Goal: Complete application form: Complete application form

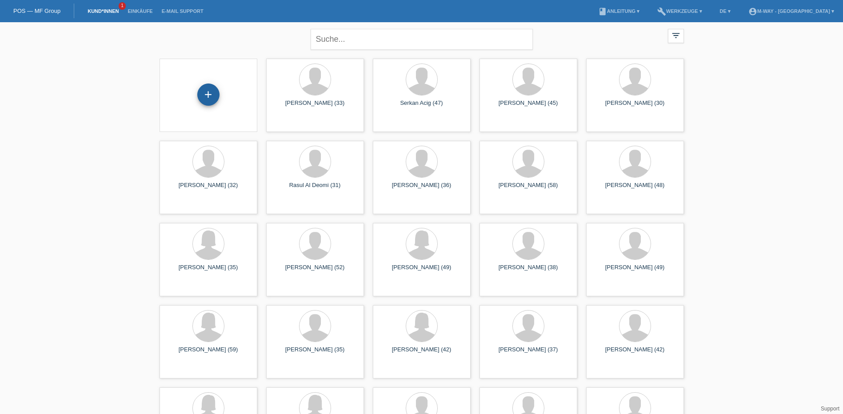
click at [207, 92] on div "+" at bounding box center [208, 95] width 22 height 22
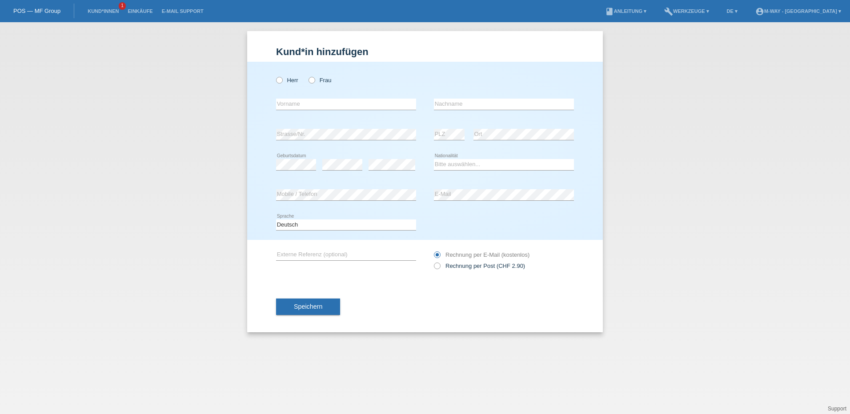
click at [276, 74] on div "Herr Frau error Vorname error" at bounding box center [425, 151] width 356 height 178
click at [275, 76] on icon at bounding box center [275, 76] width 0 height 0
click at [278, 79] on input "Herr" at bounding box center [279, 80] width 6 height 6
radio input "true"
click at [388, 108] on input "text" at bounding box center [346, 104] width 140 height 11
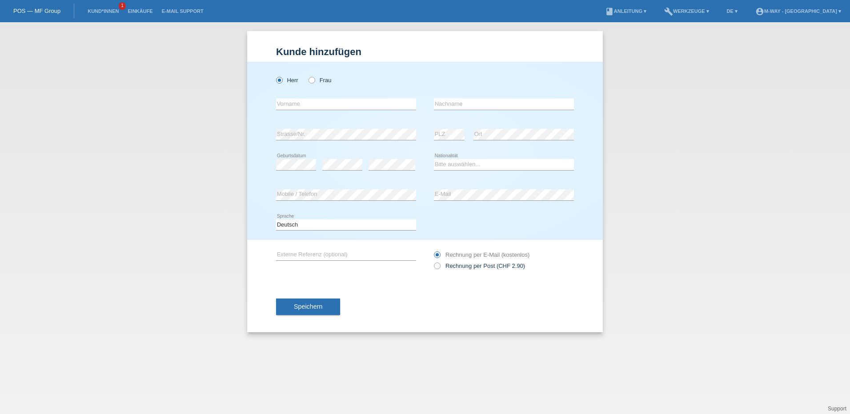
click at [443, 95] on div "error Nachname" at bounding box center [504, 104] width 140 height 30
click at [344, 108] on input "text" at bounding box center [346, 104] width 140 height 11
type input "j"
type input "[PERSON_NAME]"
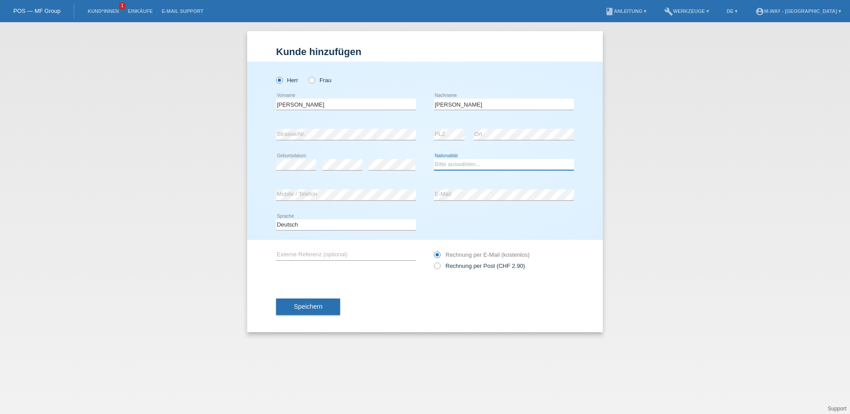
select select "CH"
click at [341, 253] on input "text" at bounding box center [346, 254] width 140 height 11
click at [493, 298] on div "Speichern" at bounding box center [425, 307] width 298 height 52
click at [323, 308] on button "Speichern" at bounding box center [308, 307] width 64 height 17
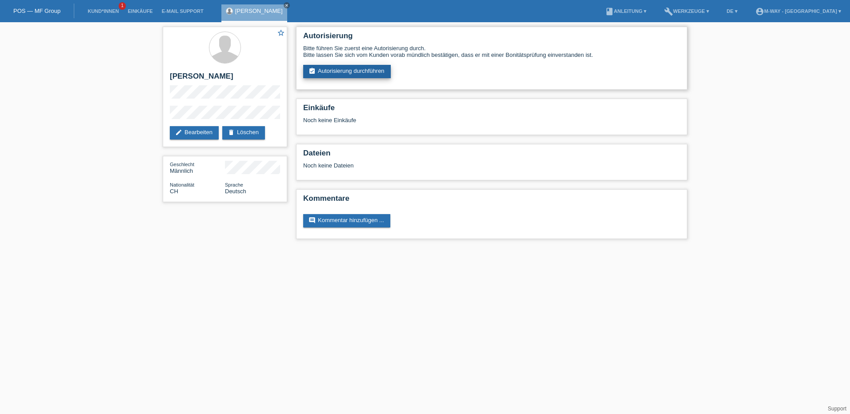
click at [357, 70] on link "assignment_turned_in Autorisierung durchführen" at bounding box center [347, 71] width 88 height 13
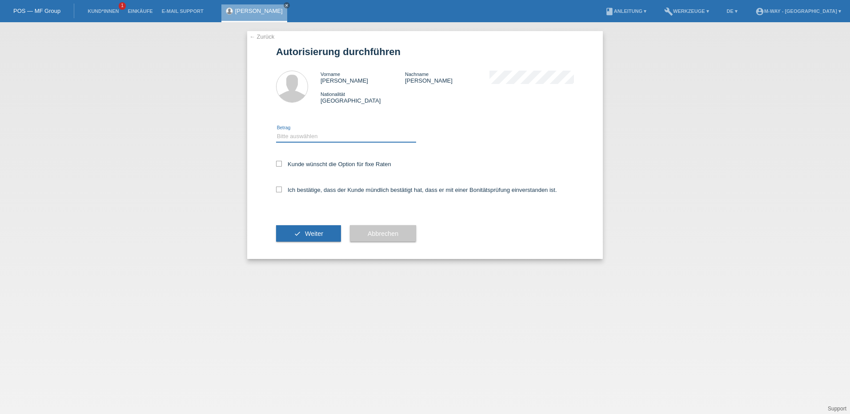
drag, startPoint x: 321, startPoint y: 135, endPoint x: 312, endPoint y: 134, distance: 9.0
click at [321, 135] on select "Bitte auswählen CHF 1.00 - CHF 499.00 CHF 500.00 - CHF 1'999.00 CHF 2'000.00 - …" at bounding box center [346, 136] width 140 height 11
click at [389, 113] on div "Bitte auswählen CHF 1.00 - CHF 499.00 CHF 500.00 - CHF 1'999.00 CHF 2'000.00 - …" at bounding box center [425, 132] width 298 height 39
click at [337, 134] on select "Bitte auswählen CHF 1.00 - CHF 499.00 CHF 500.00 - CHF 1'999.00 CHF 2'000.00 - …" at bounding box center [346, 136] width 140 height 11
select select "3"
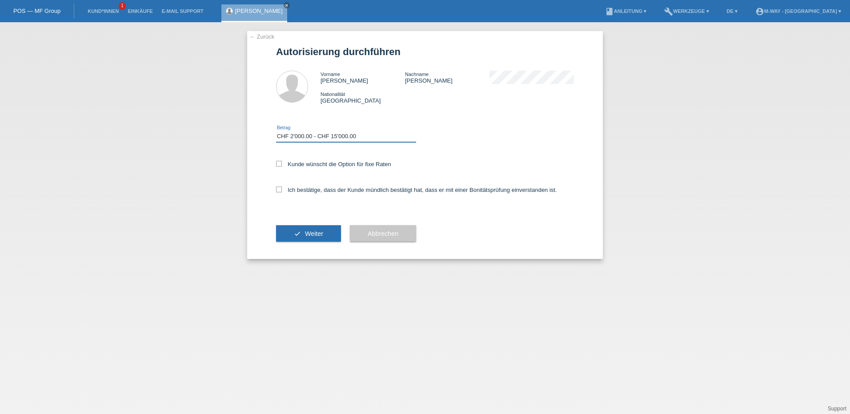
click at [276, 131] on select "Bitte auswählen CHF 1.00 - CHF 499.00 CHF 500.00 - CHF 1'999.00 CHF 2'000.00 - …" at bounding box center [346, 136] width 140 height 11
click at [279, 163] on icon at bounding box center [279, 164] width 6 height 6
click at [279, 163] on input "Kunde wünscht die Option für fixe Raten" at bounding box center [279, 164] width 6 height 6
checkbox input "true"
click at [277, 190] on icon at bounding box center [279, 190] width 6 height 6
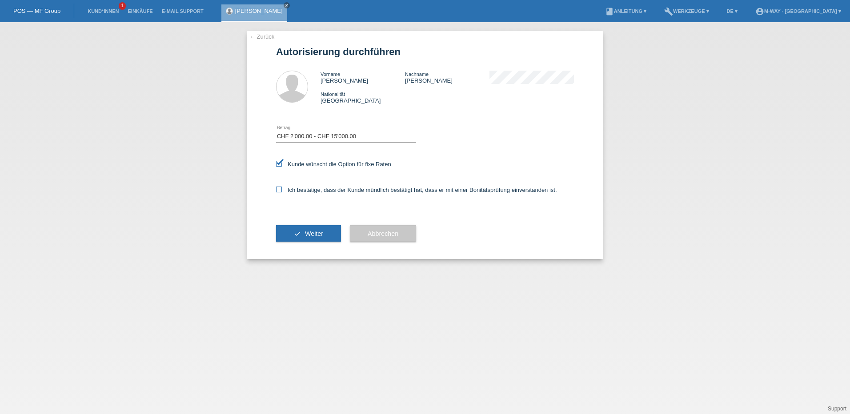
click at [277, 190] on input "Ich bestätige, dass der Kunde mündlich bestätigt hat, dass er mit einer Bonität…" at bounding box center [279, 190] width 6 height 6
checkbox input "true"
click at [292, 236] on button "check Weiter" at bounding box center [308, 233] width 65 height 17
